Goal: Information Seeking & Learning: Learn about a topic

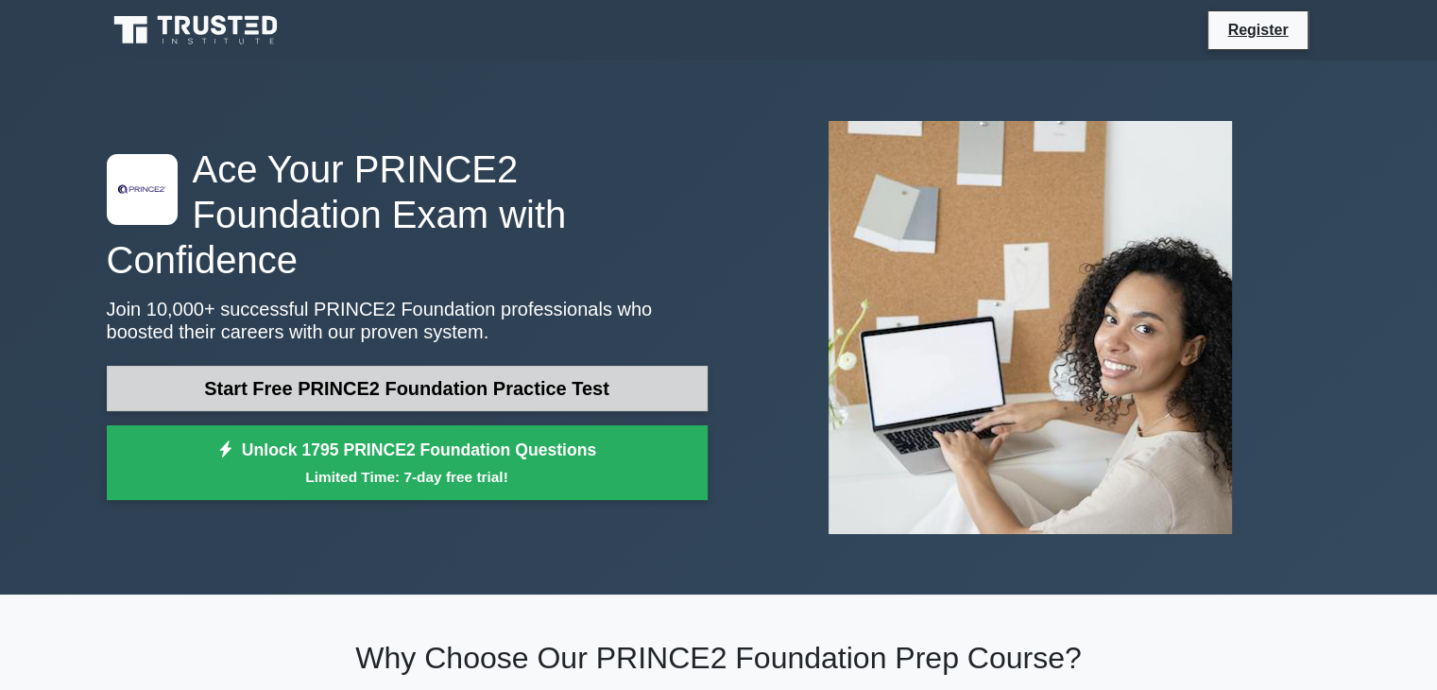
drag, startPoint x: 0, startPoint y: 0, endPoint x: 340, endPoint y: 370, distance: 502.9
click at [340, 370] on link "Start Free PRINCE2 Foundation Practice Test" at bounding box center [407, 388] width 601 height 45
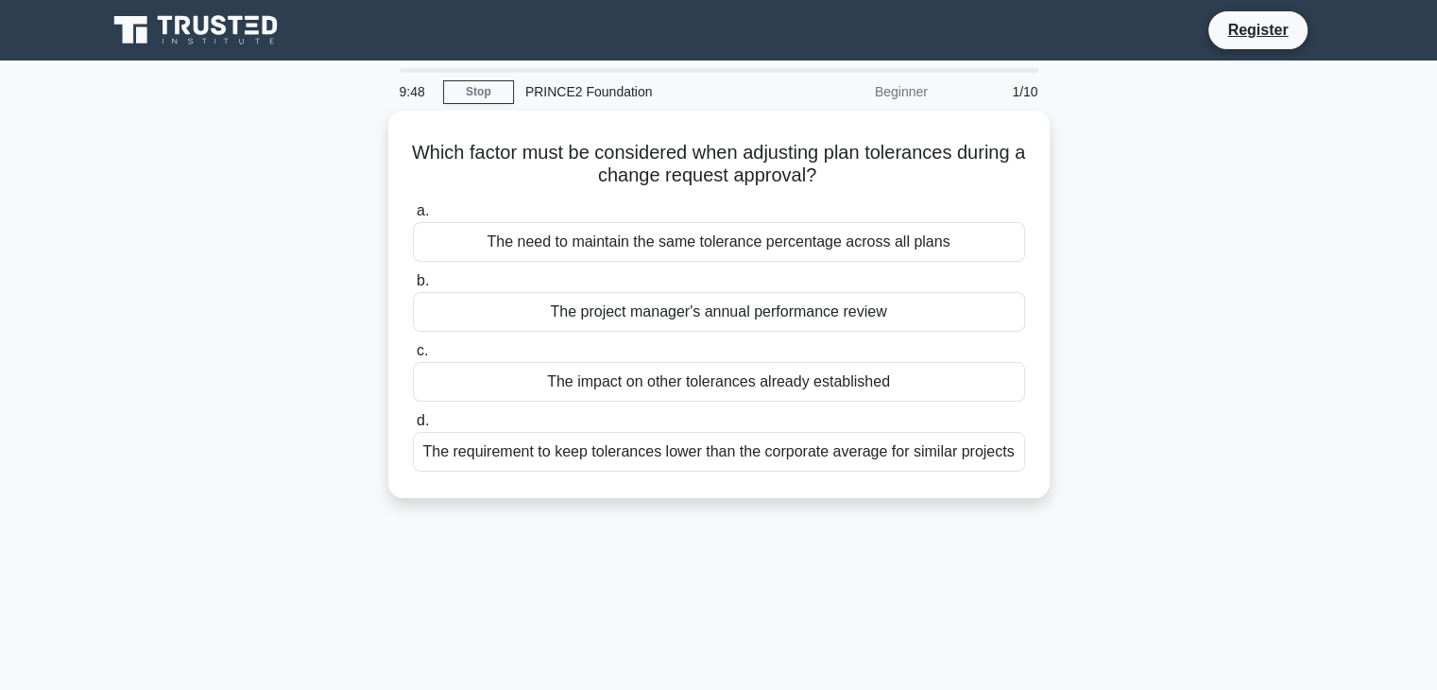
click at [886, 84] on div "Beginner" at bounding box center [856, 92] width 165 height 38
click at [489, 80] on link "Stop" at bounding box center [478, 92] width 71 height 24
